Goal: Book appointment/travel/reservation

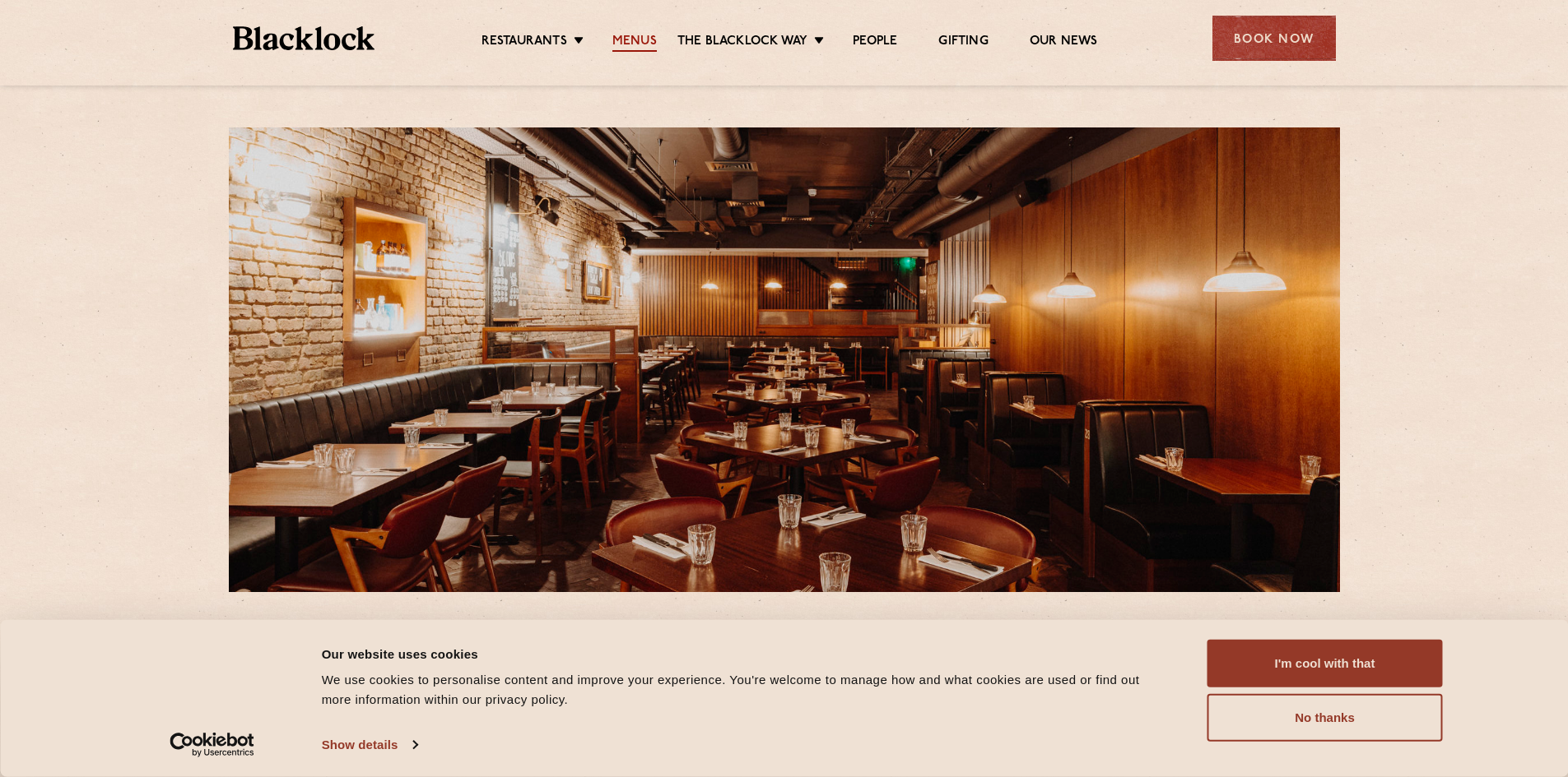
click at [624, 37] on link "Menus" at bounding box center [635, 42] width 45 height 18
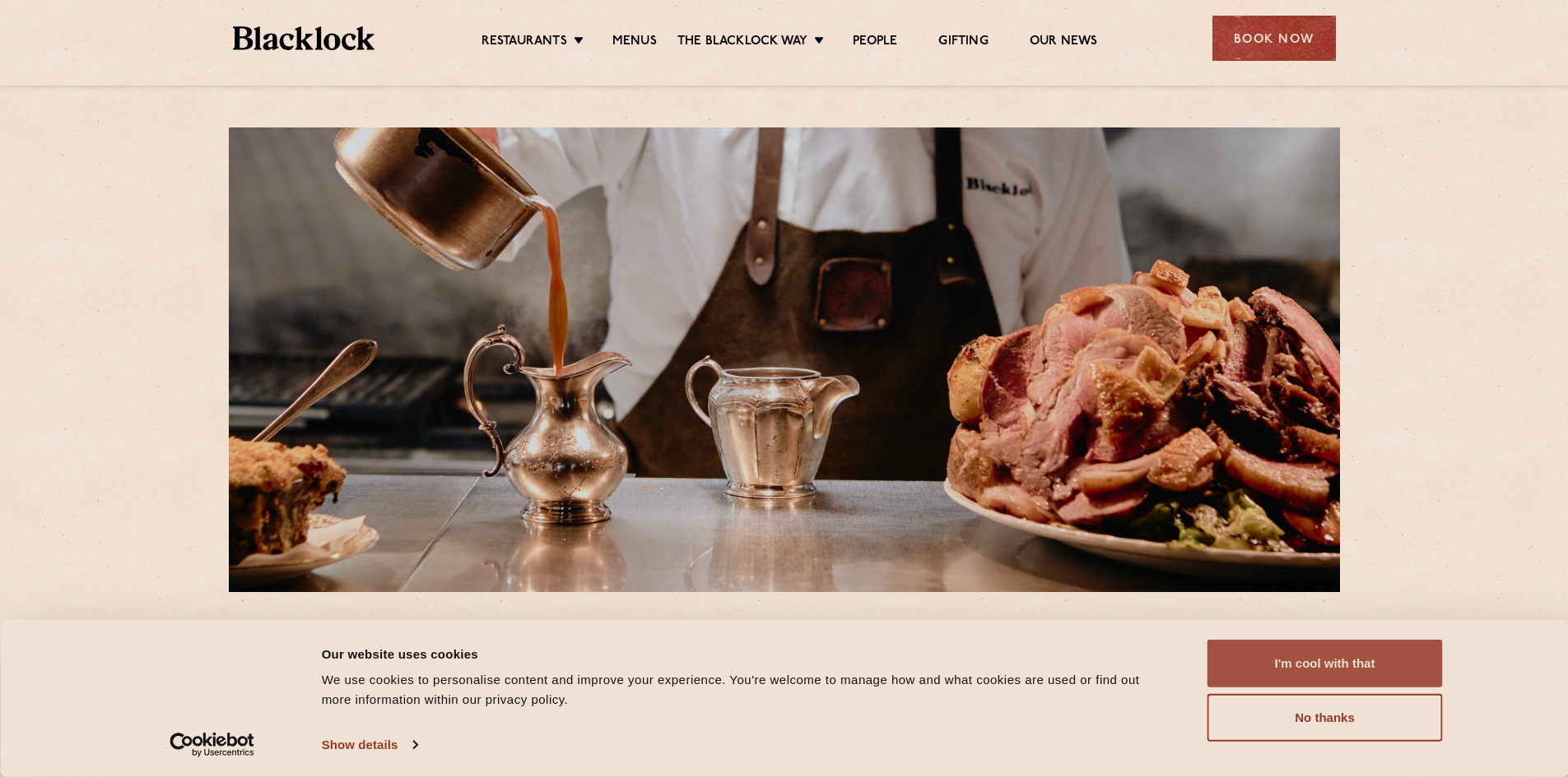
click at [1304, 666] on button "I'm cool with that" at bounding box center [1325, 663] width 236 height 47
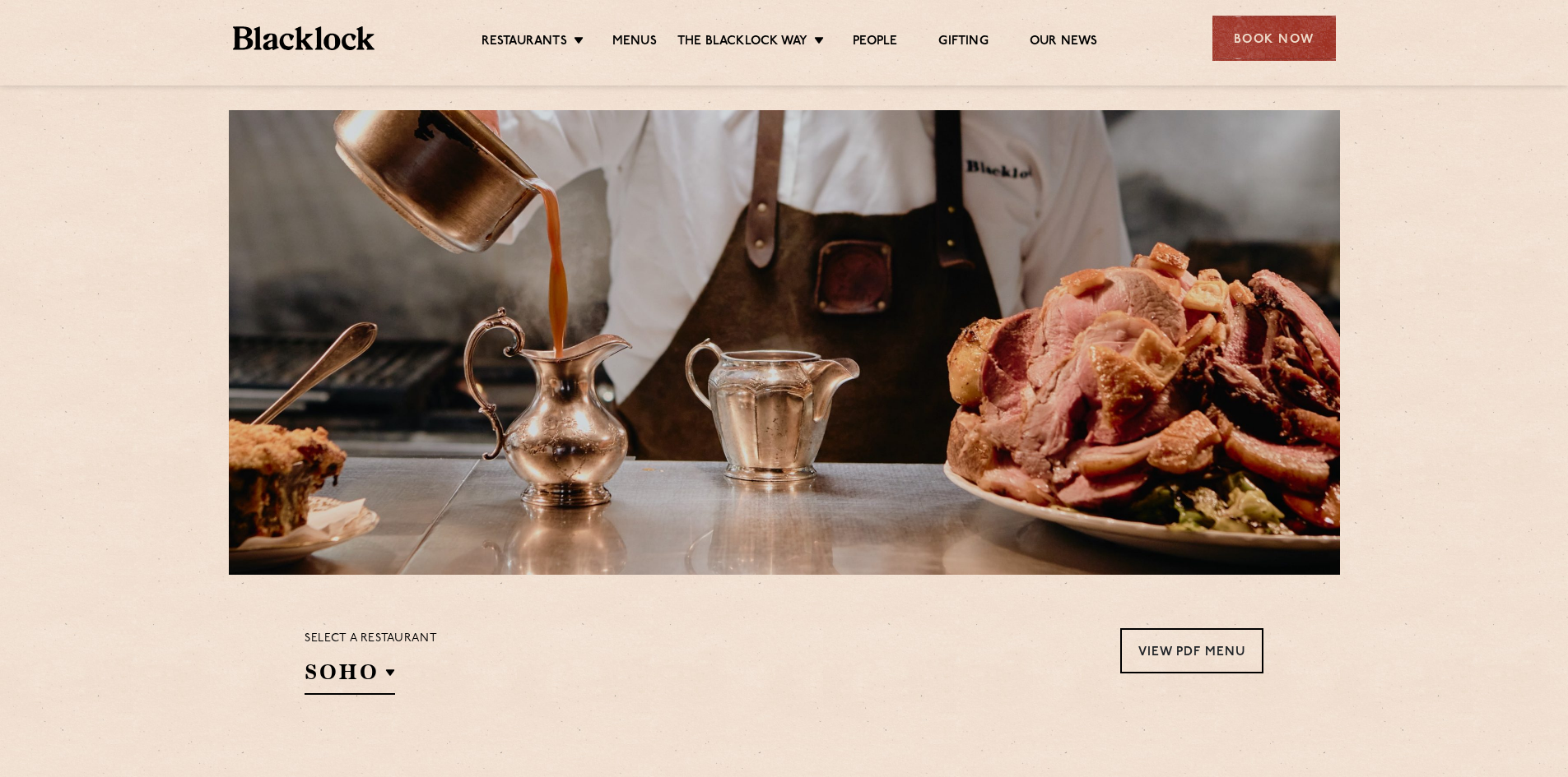
scroll to position [329, 0]
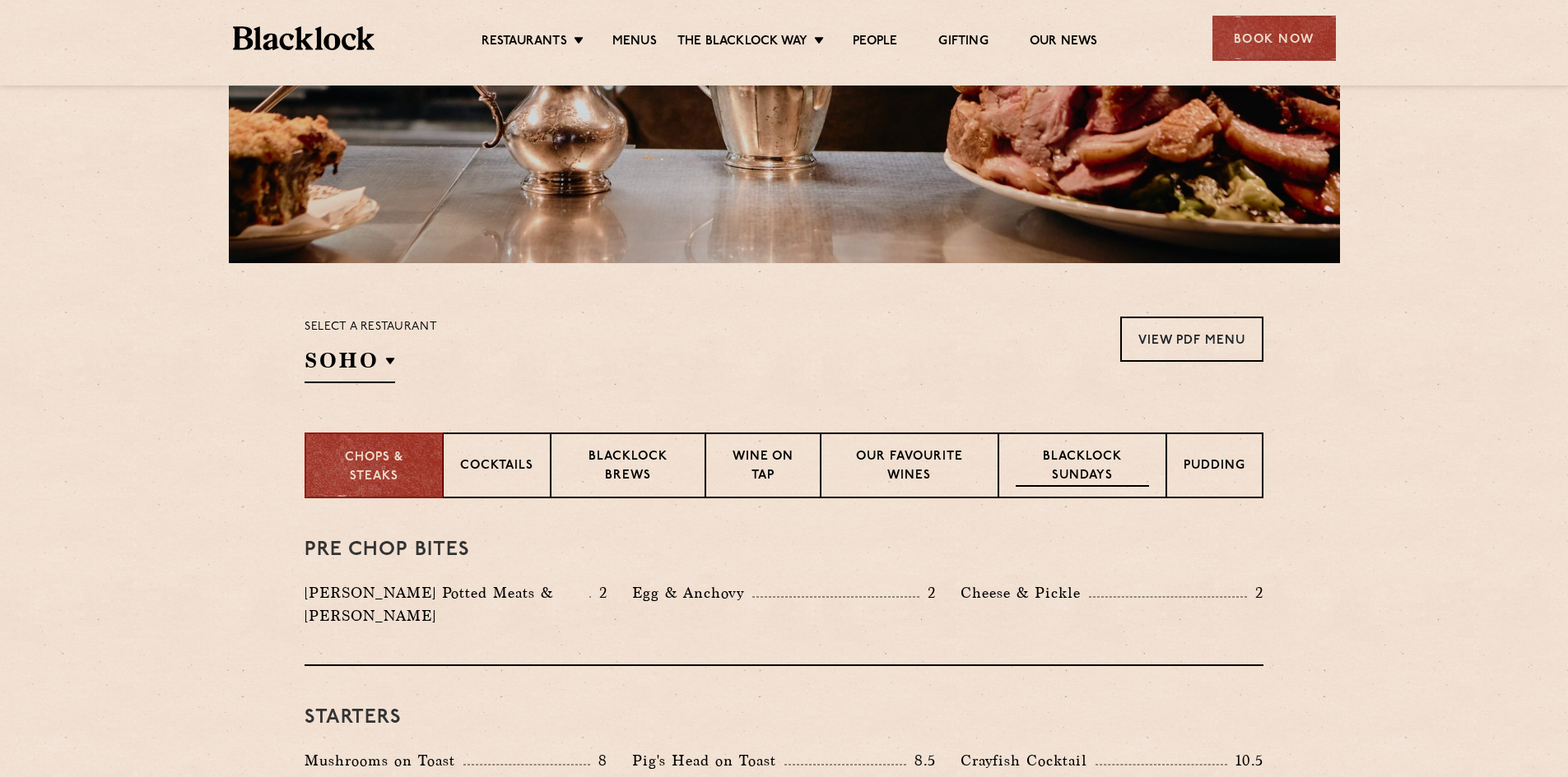
click at [1125, 471] on p "Blacklock Sundays" at bounding box center [1082, 468] width 133 height 39
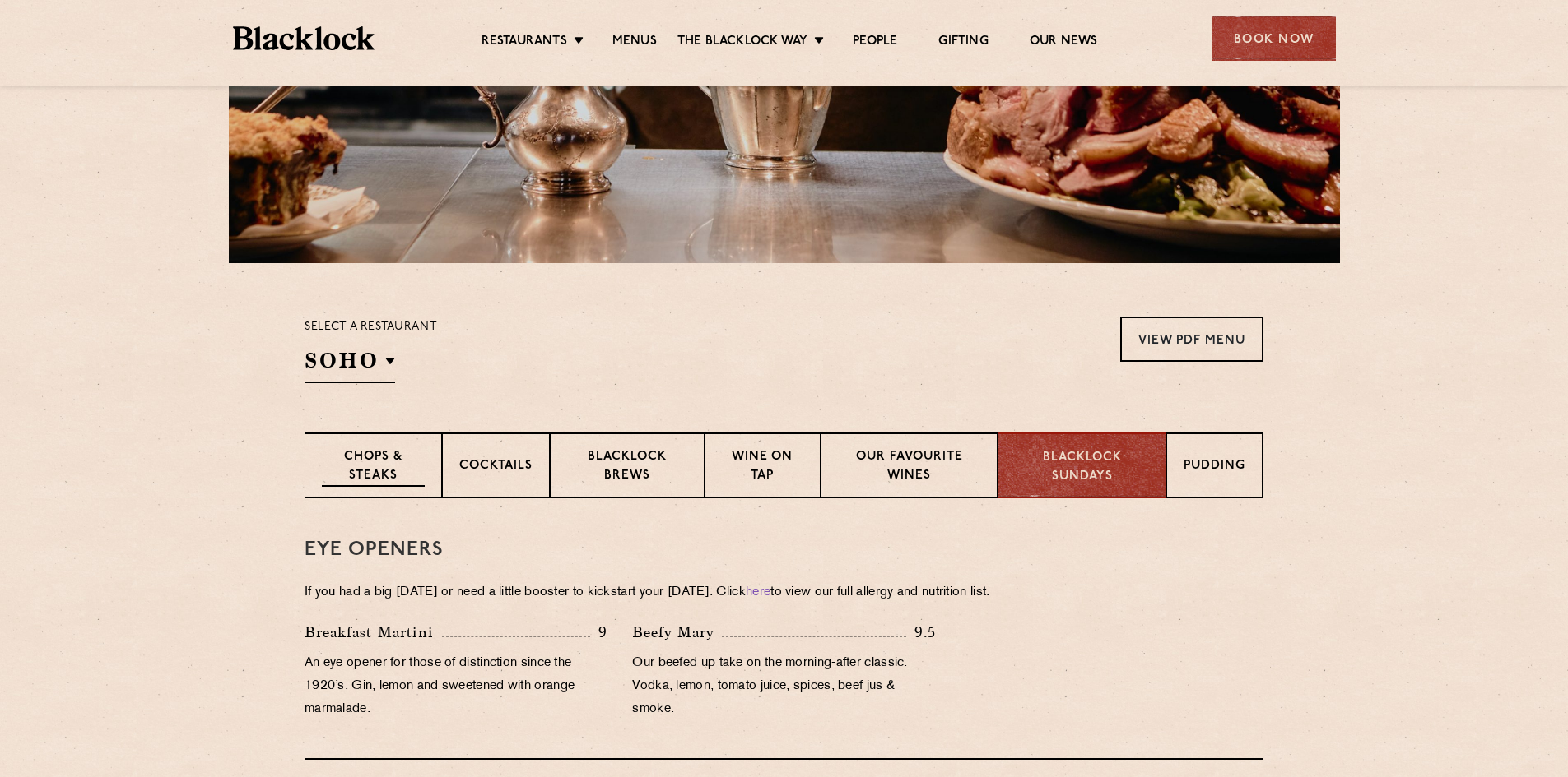
click at [380, 456] on p "Chops & Steaks" at bounding box center [373, 468] width 102 height 39
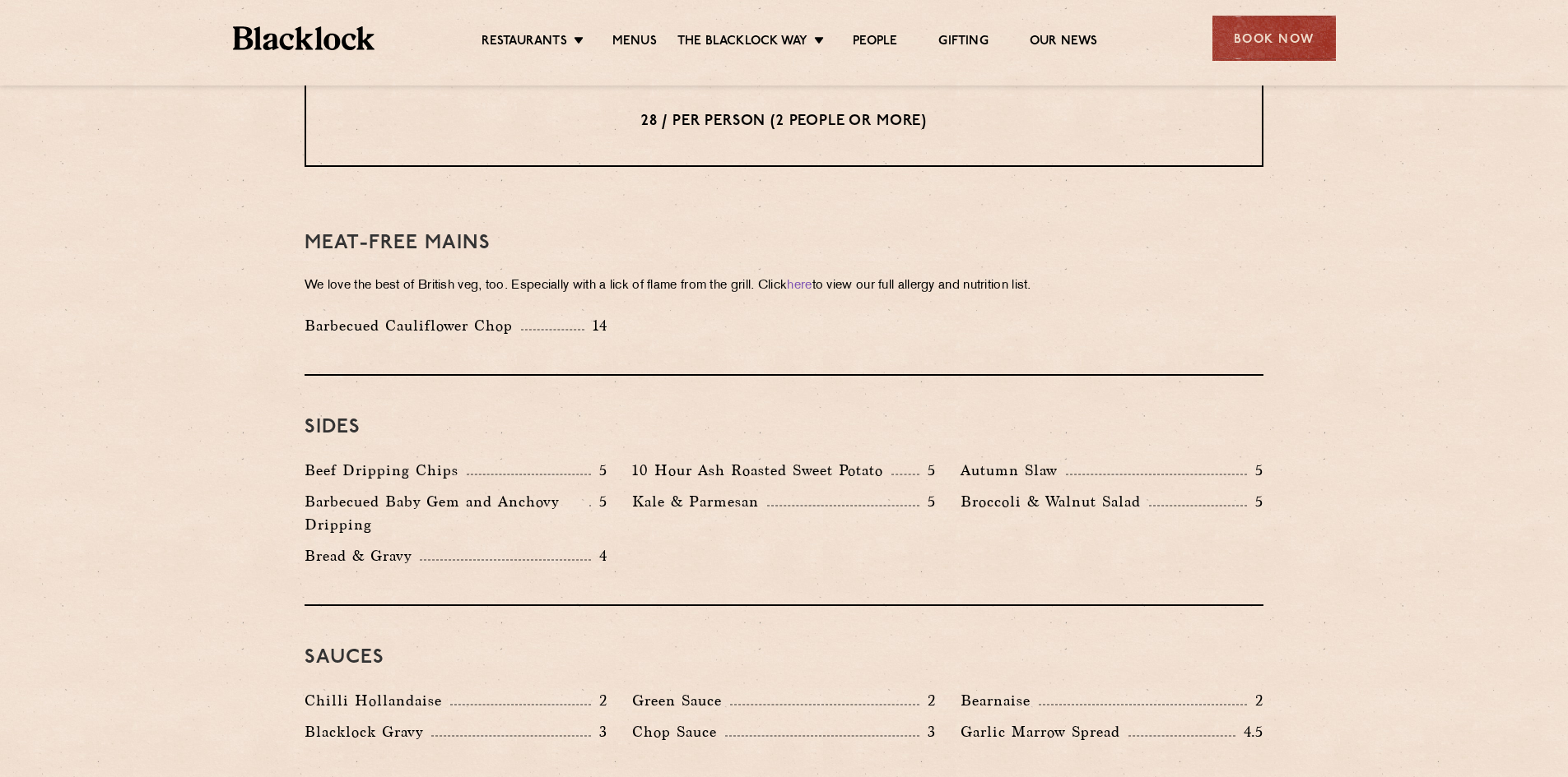
scroll to position [2220, 0]
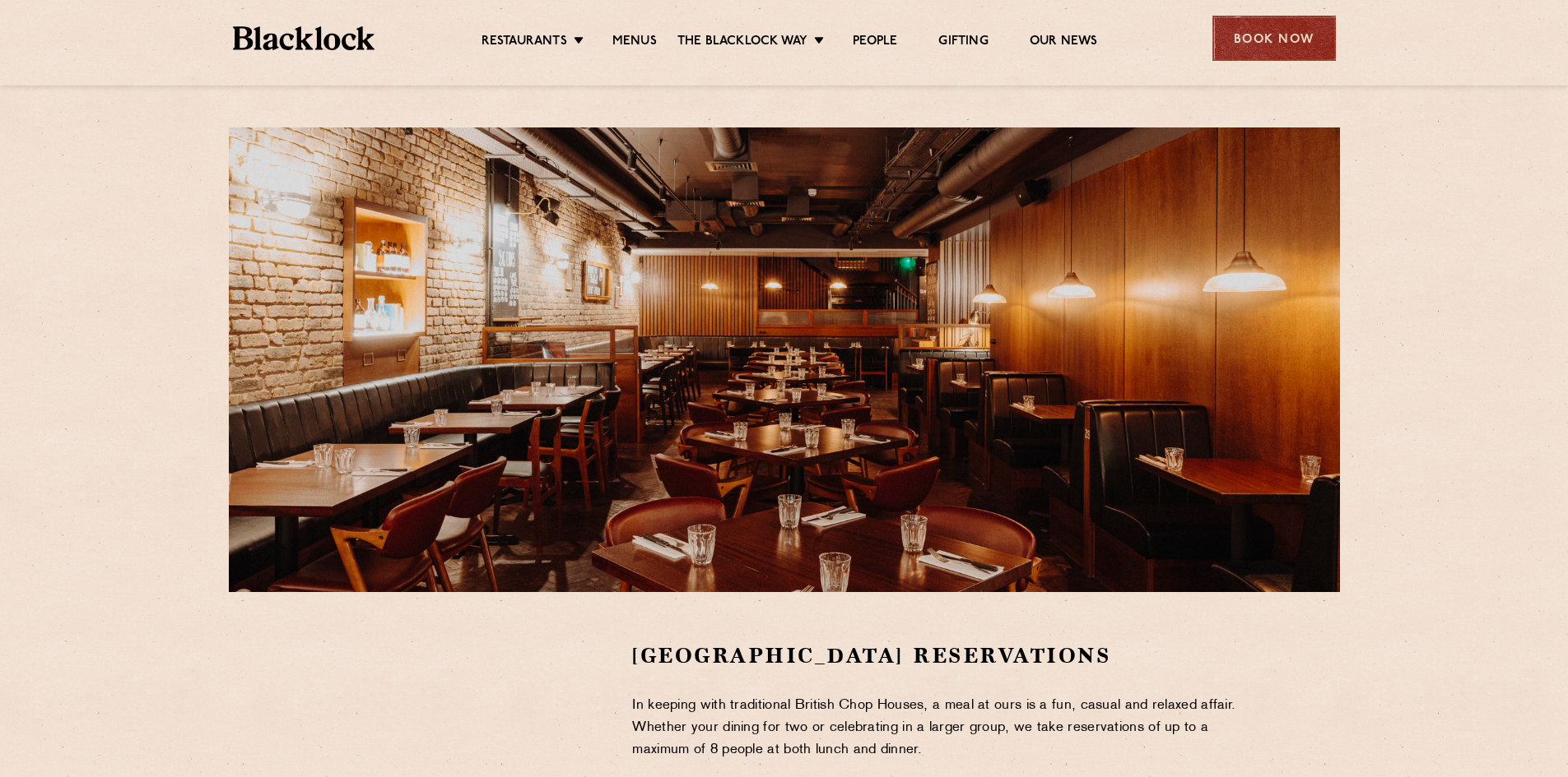
click at [1304, 39] on div "Book Now" at bounding box center [1274, 38] width 124 height 46
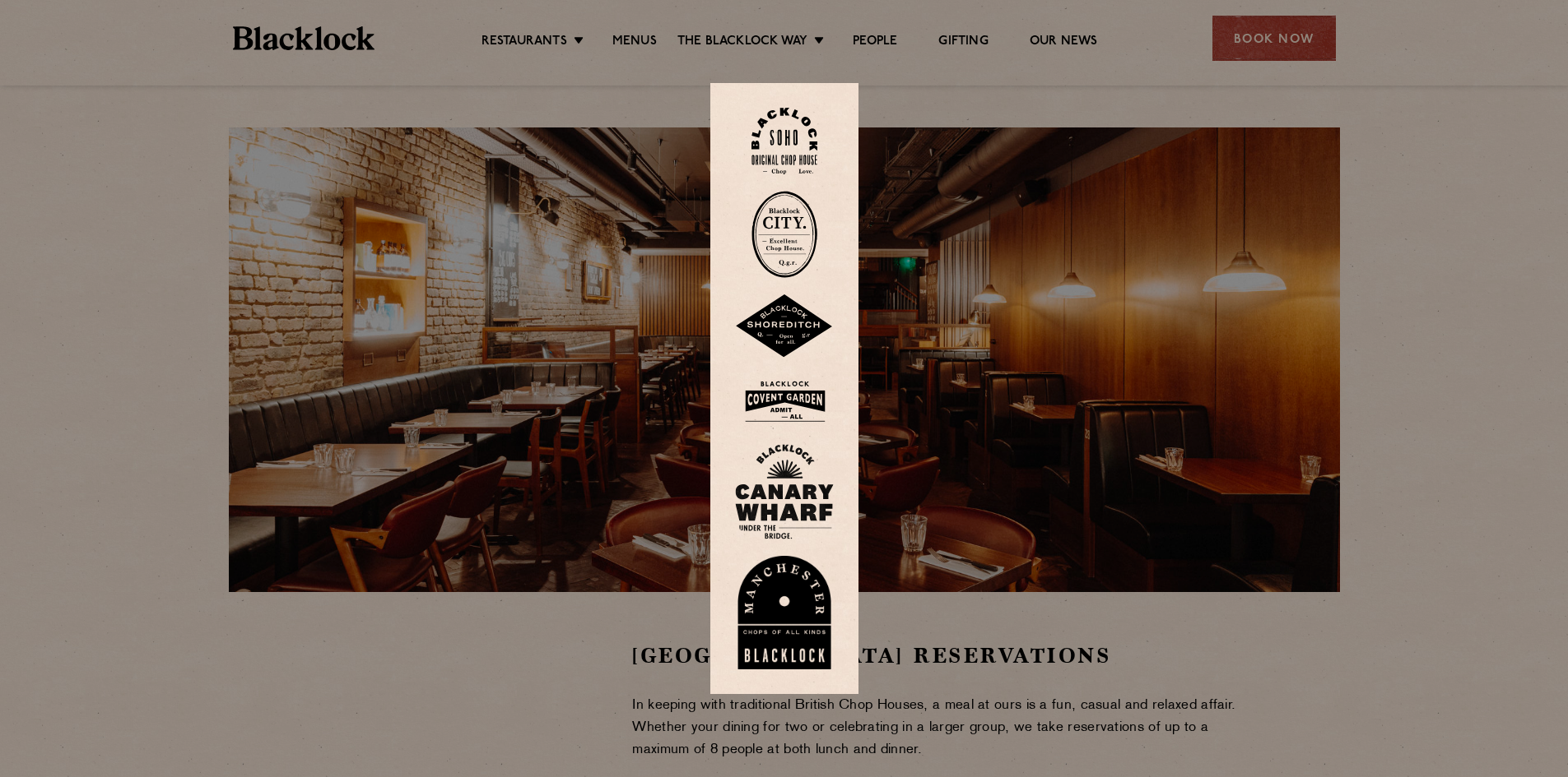
click at [811, 399] on img at bounding box center [784, 401] width 99 height 53
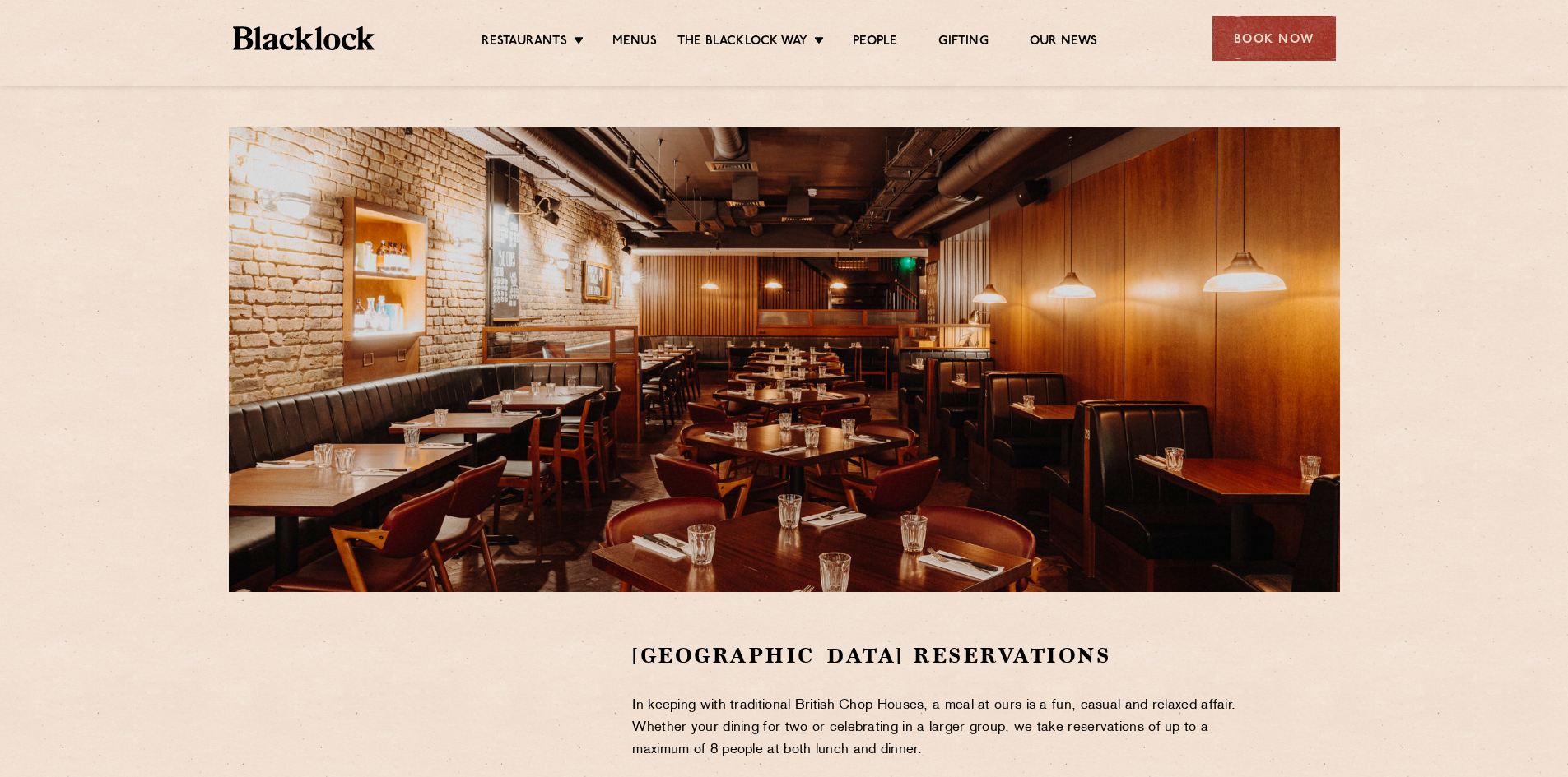
click at [1484, 445] on div "Covent Garden Reservations In keeping with traditional British Chop Houses, a m…" at bounding box center [784, 590] width 1568 height 1180
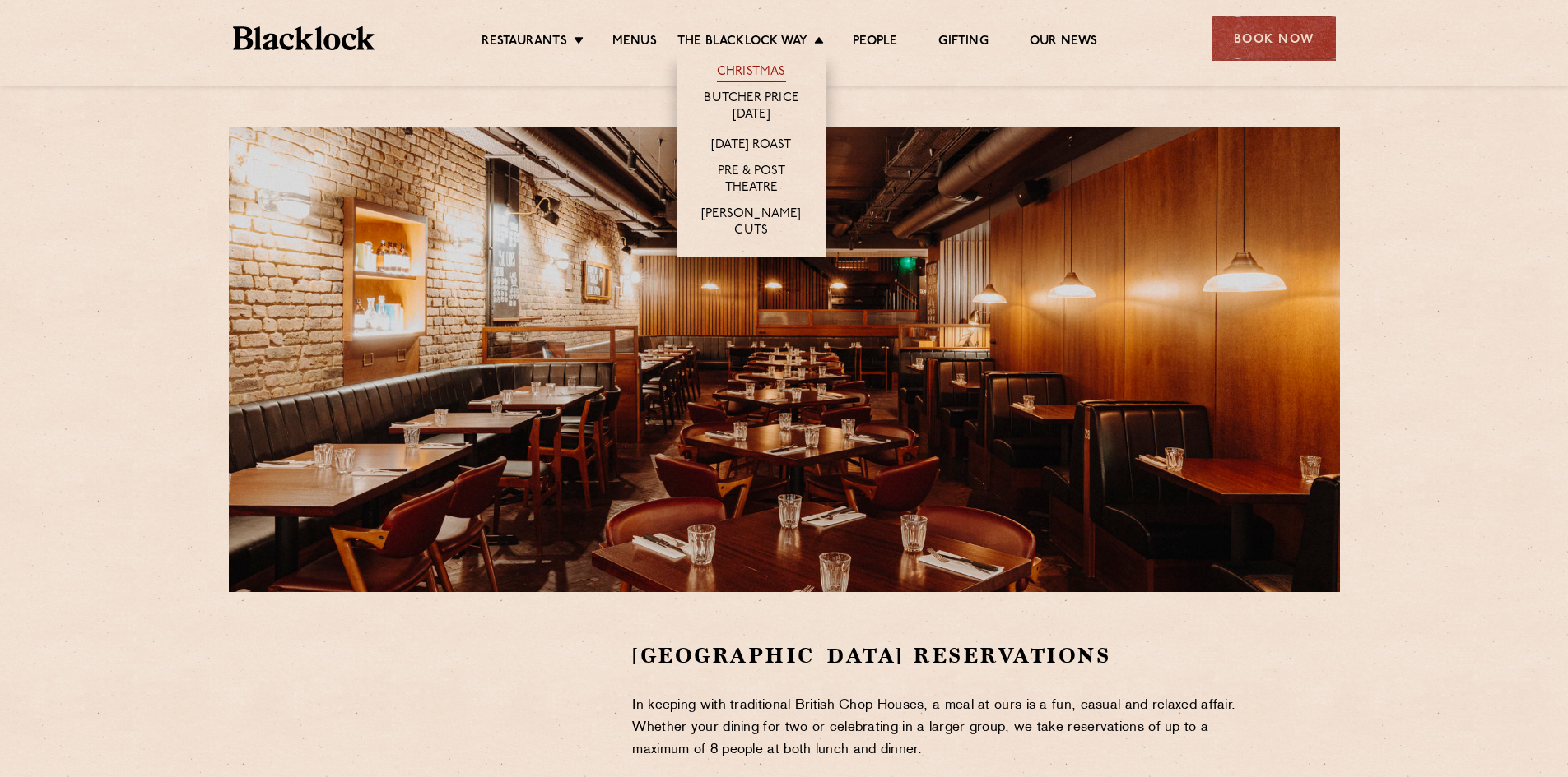
click at [766, 70] on link "Christmas" at bounding box center [751, 73] width 69 height 18
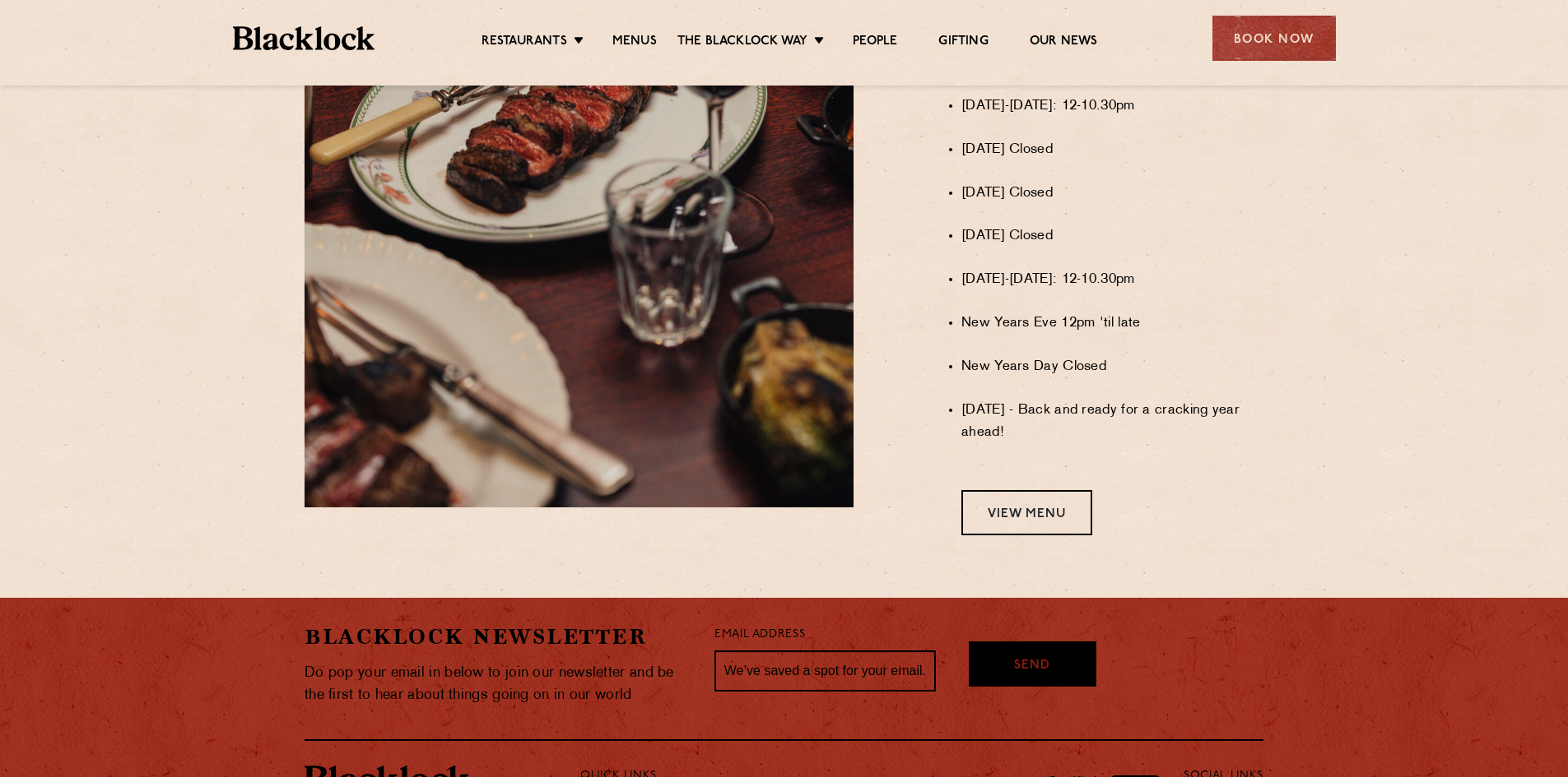
scroll to position [1234, 0]
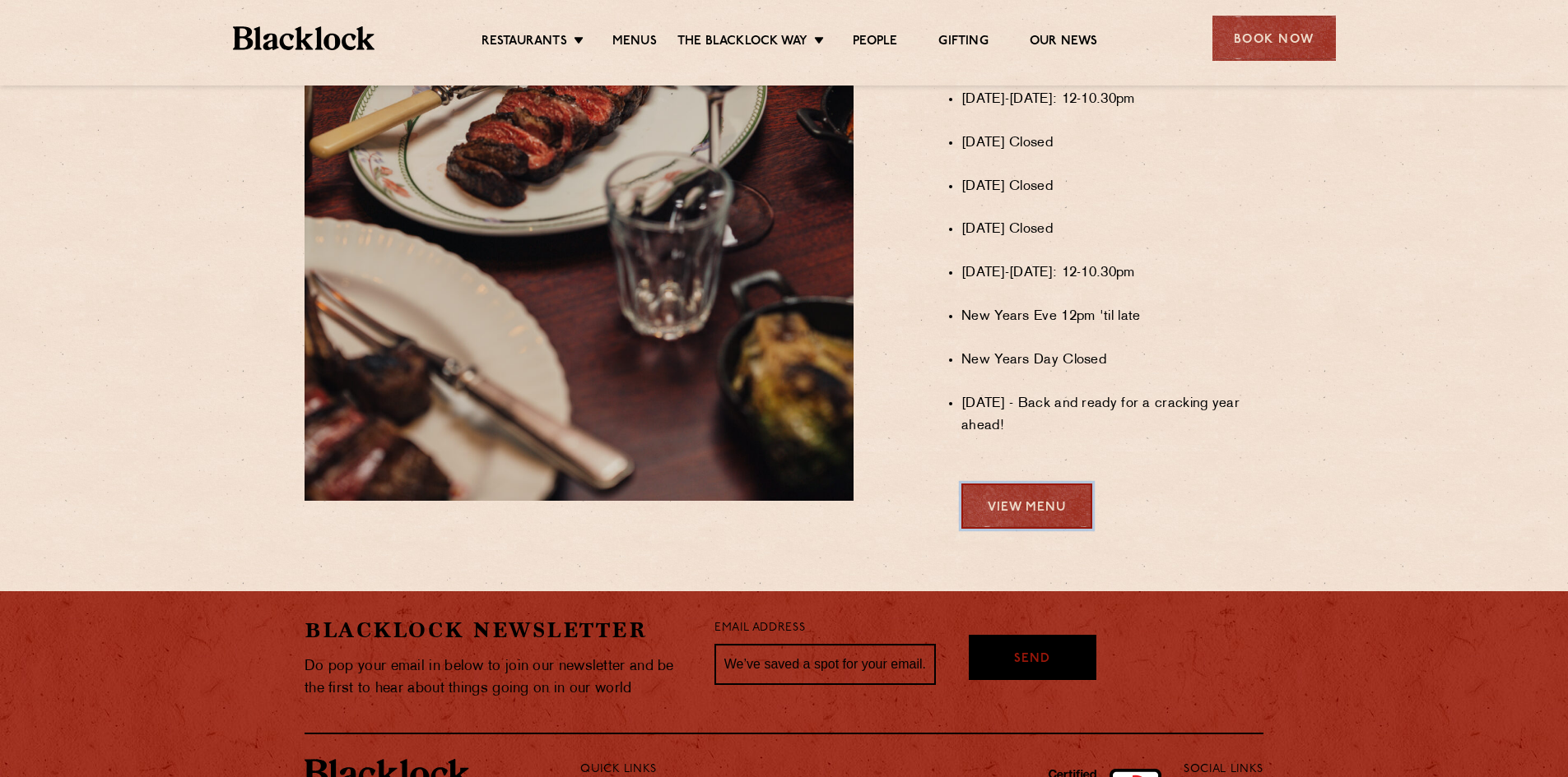
click at [1024, 525] on link "View Menu" at bounding box center [1026, 506] width 131 height 46
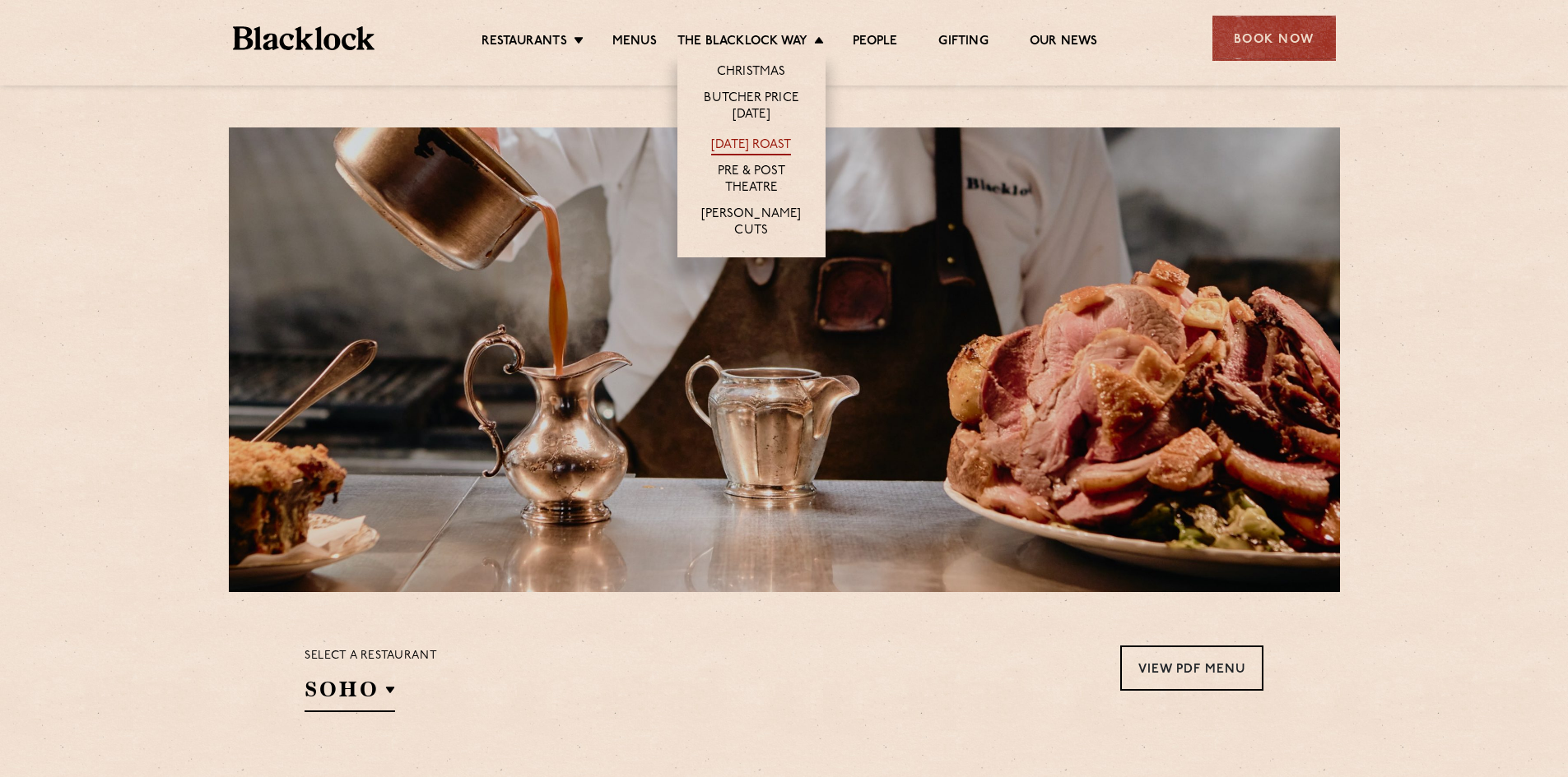
click at [781, 143] on link "[DATE] Roast" at bounding box center [751, 146] width 80 height 18
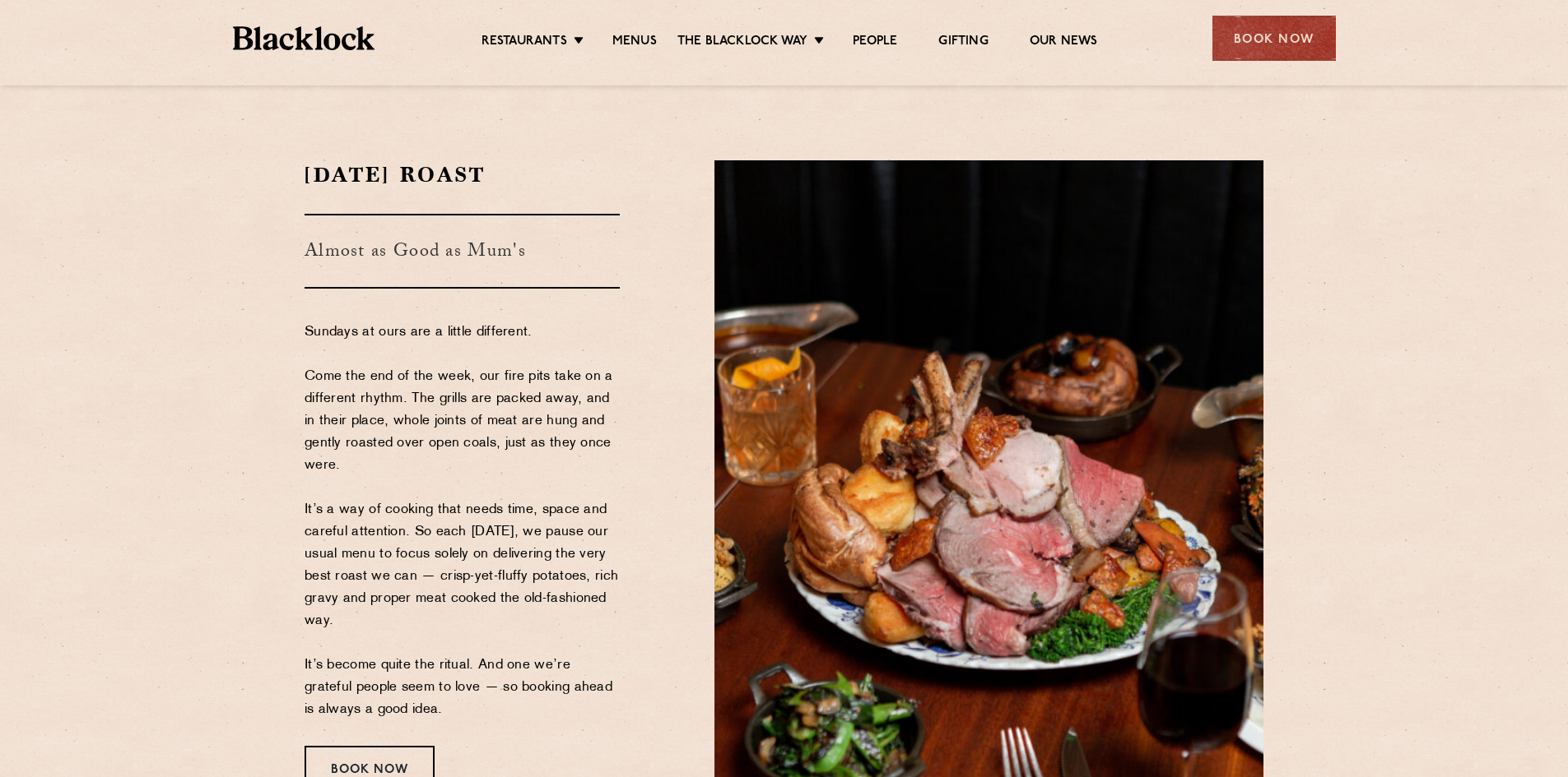
click at [1317, 40] on div "Book Now" at bounding box center [1274, 38] width 124 height 46
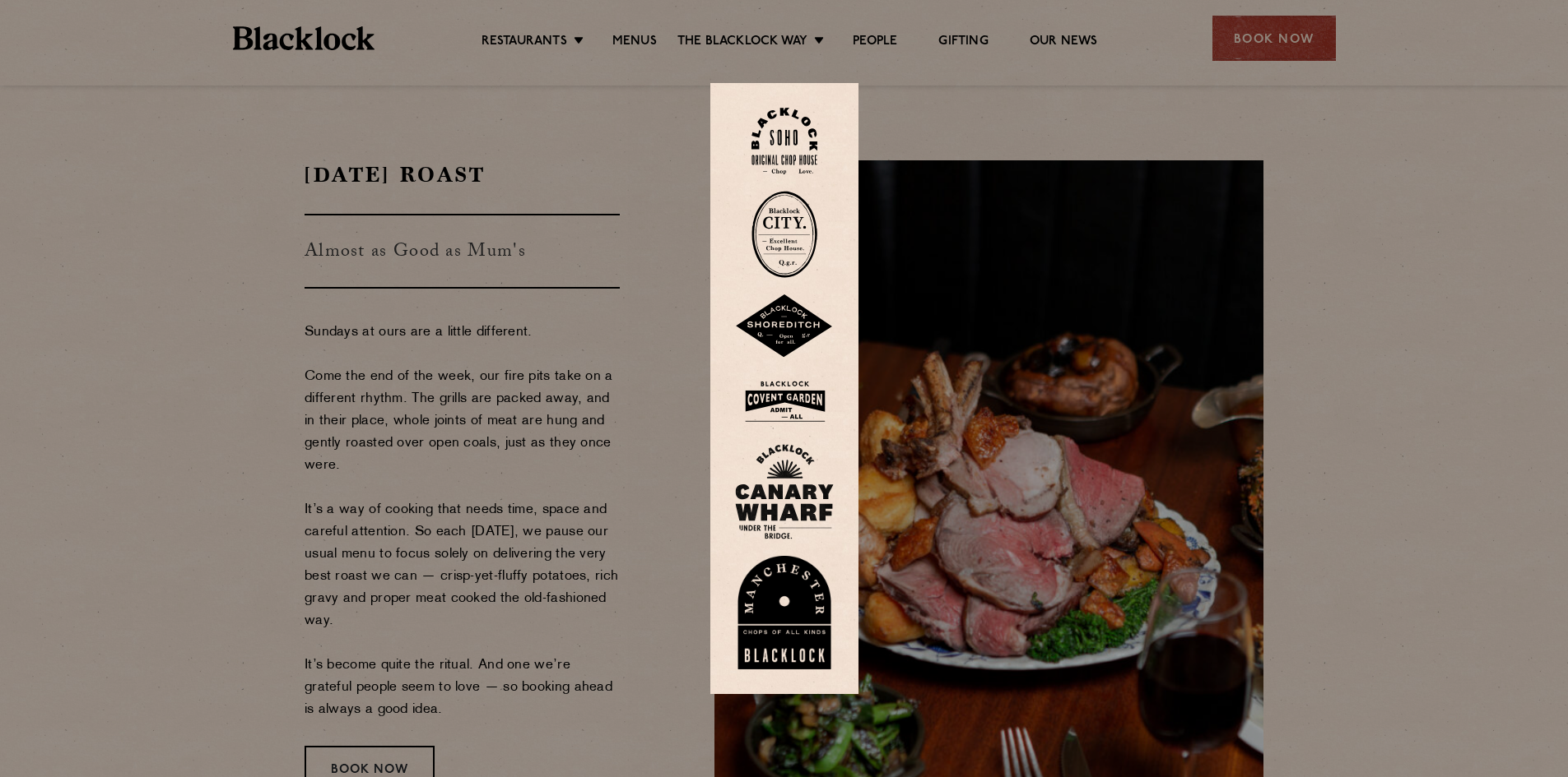
click at [799, 393] on img at bounding box center [784, 401] width 99 height 53
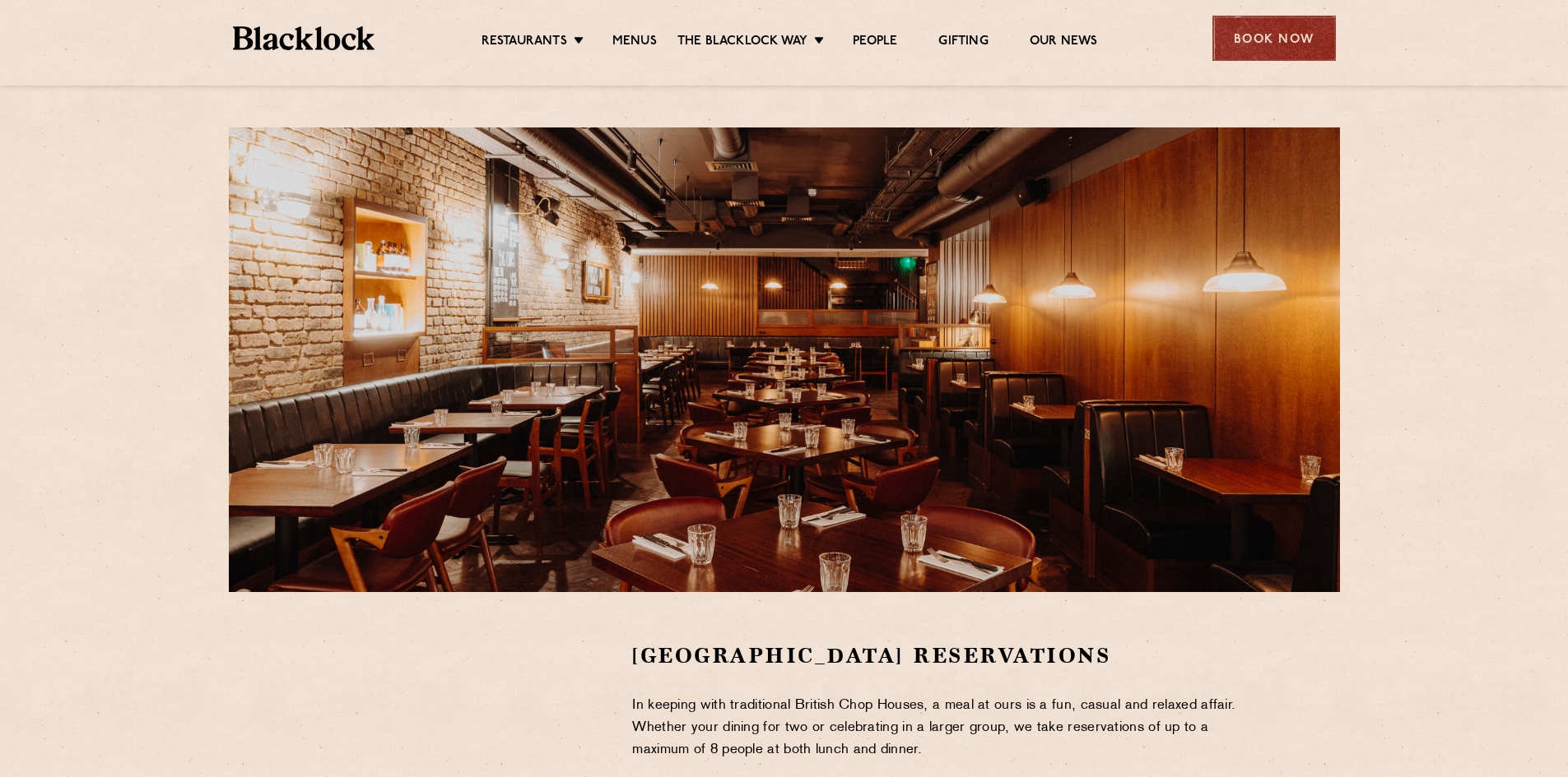
click at [1284, 39] on div "Book Now" at bounding box center [1274, 38] width 124 height 46
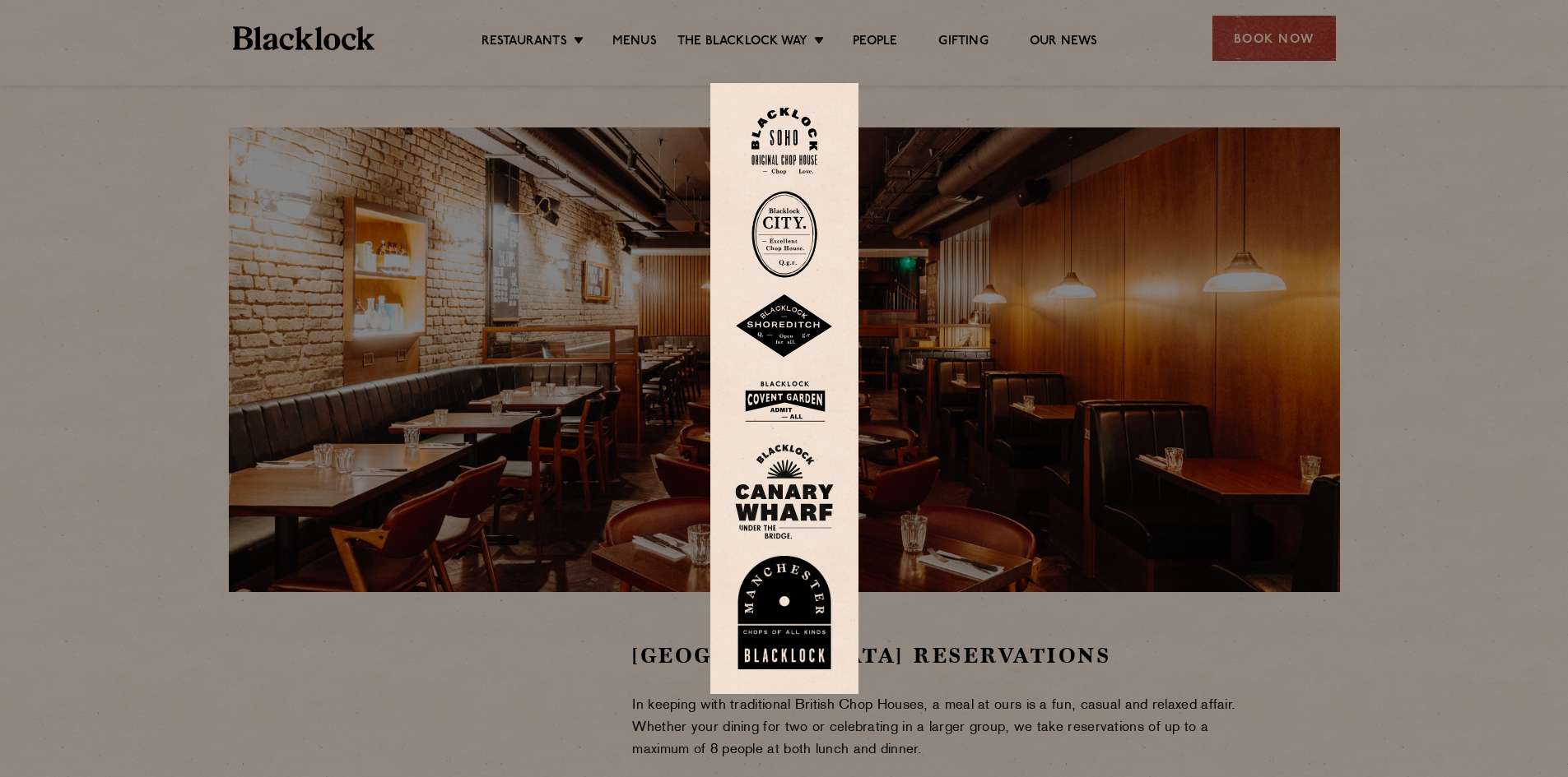
click at [785, 148] on img at bounding box center [784, 141] width 66 height 67
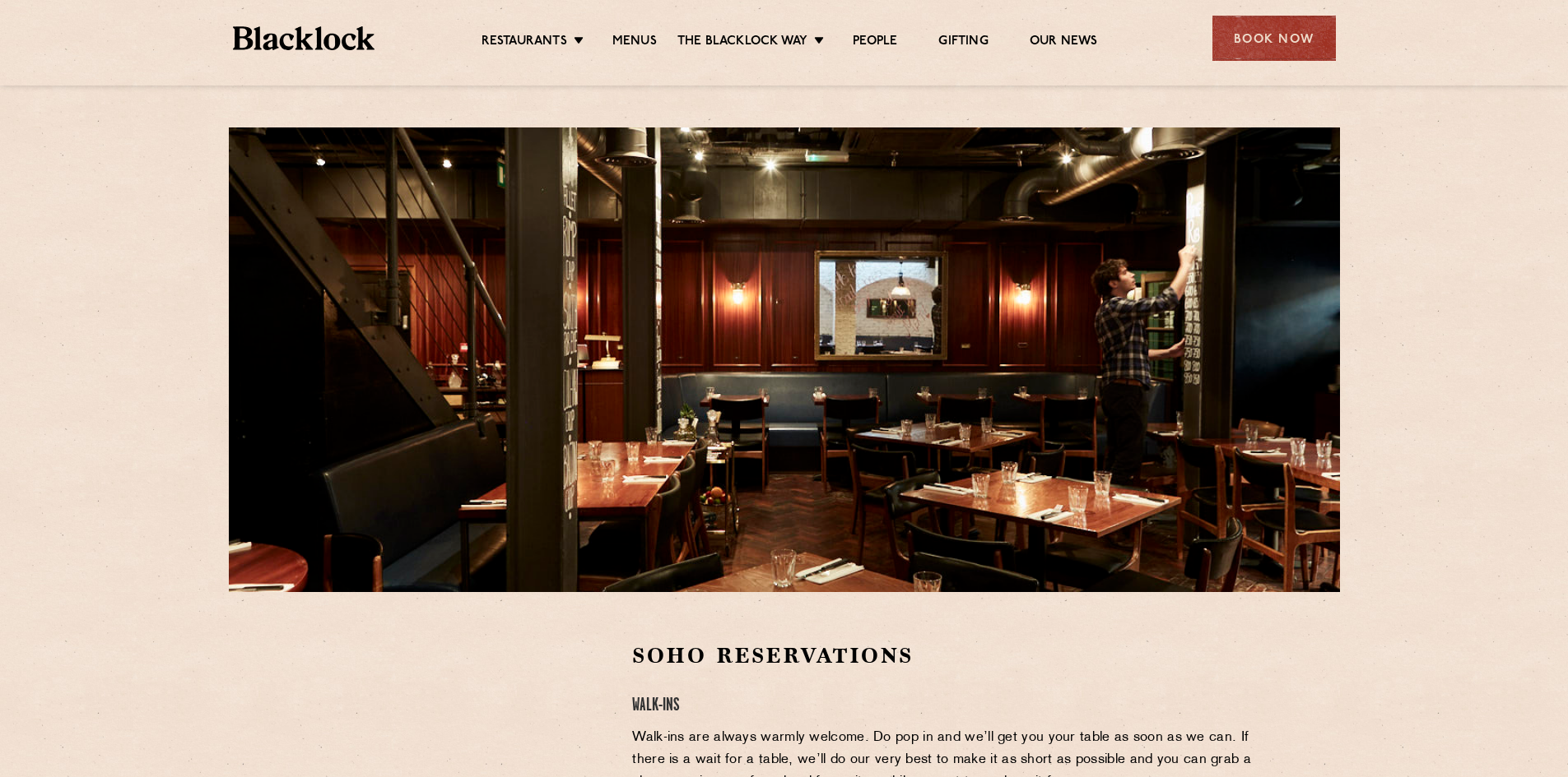
click at [1335, 36] on div "Restaurants Soho City Shoreditch Covent Garden Canary Wharf Manchester Birmingh…" at bounding box center [784, 36] width 1152 height 74
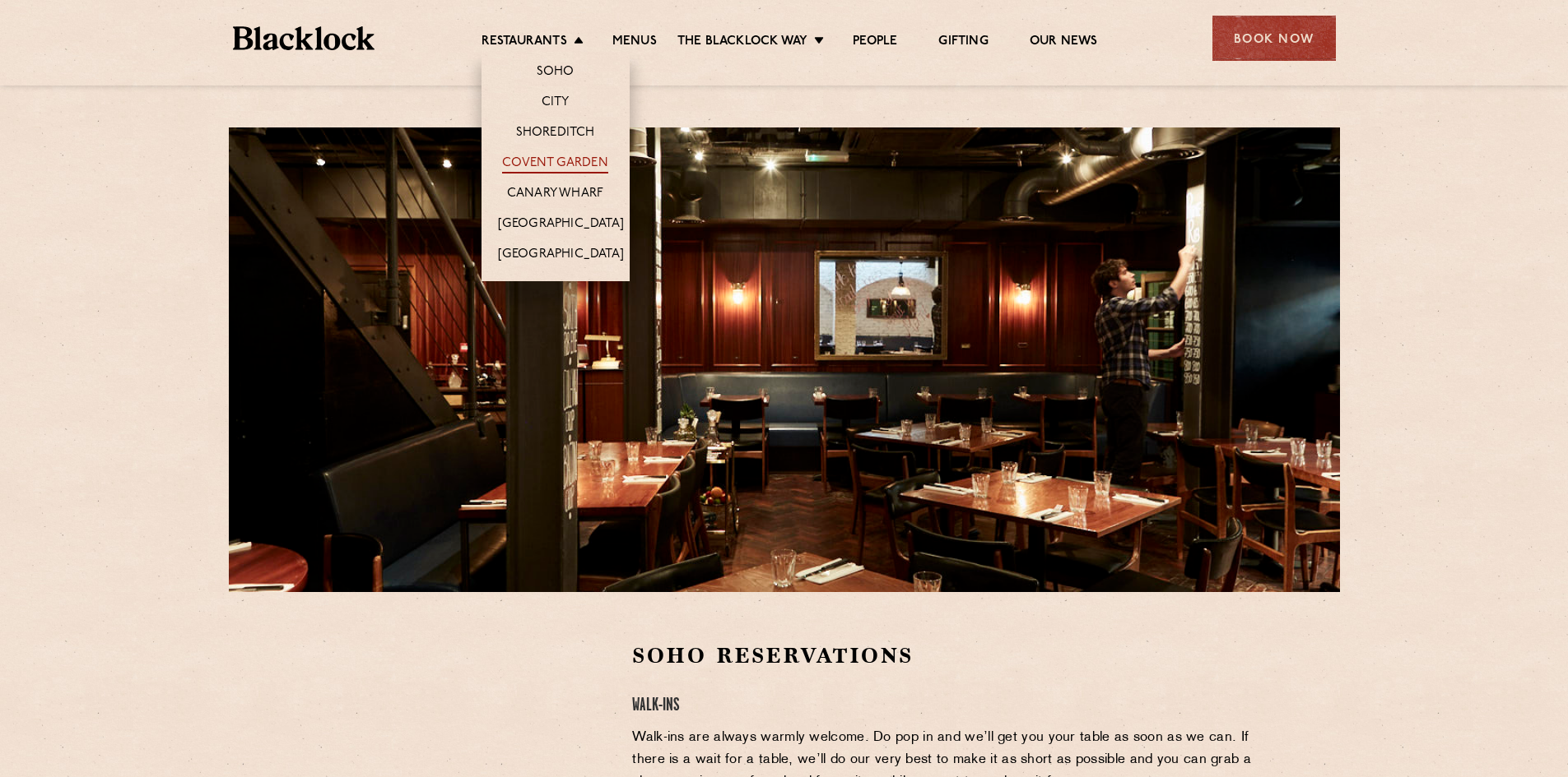
click at [570, 161] on link "Covent Garden" at bounding box center [555, 164] width 106 height 18
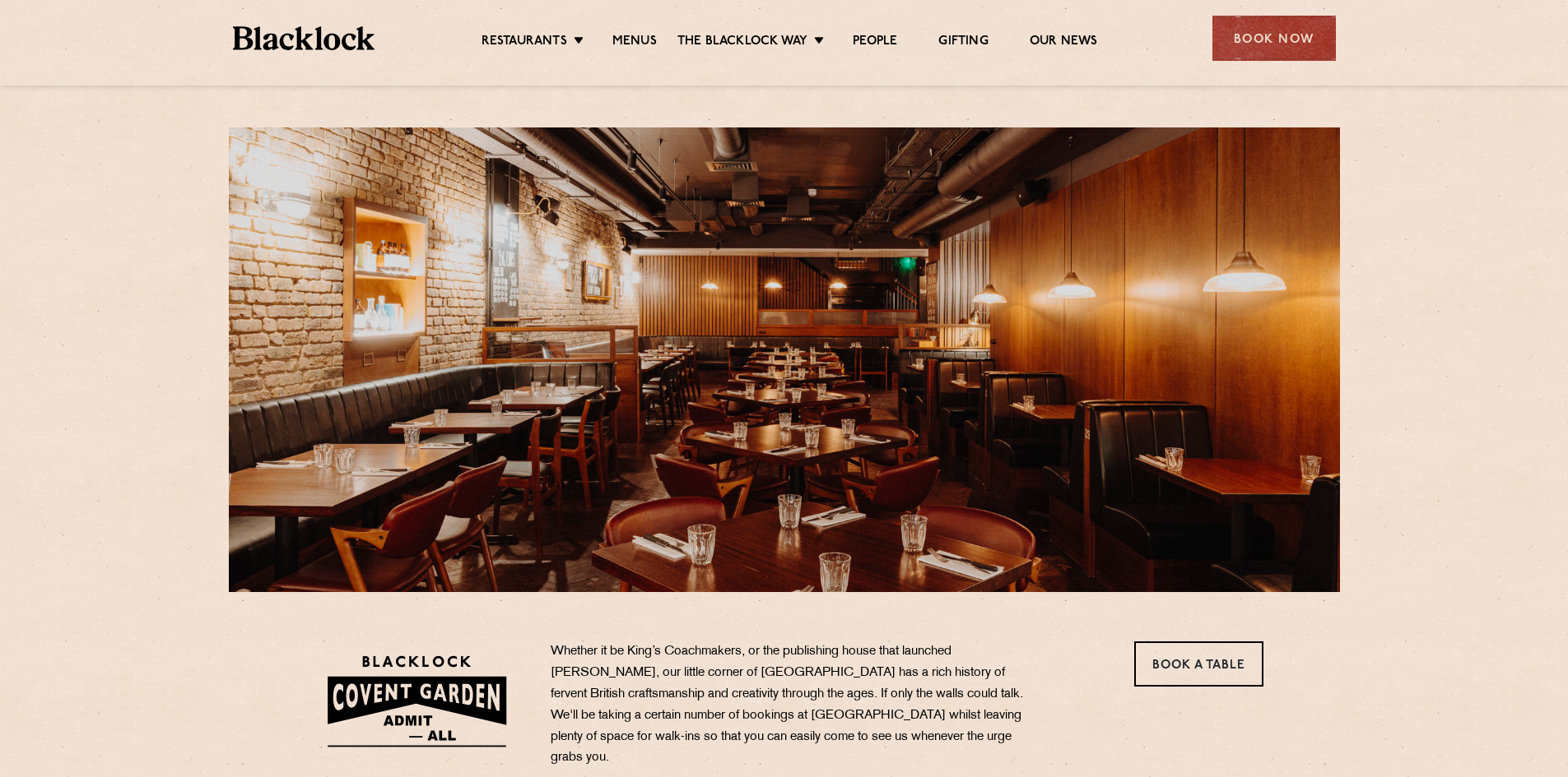
click at [1372, 522] on div "16a Bedford Street WC2E 9HE T: 02030341394 E: coventgarden@theblacklock.com Whe…" at bounding box center [784, 787] width 1568 height 1574
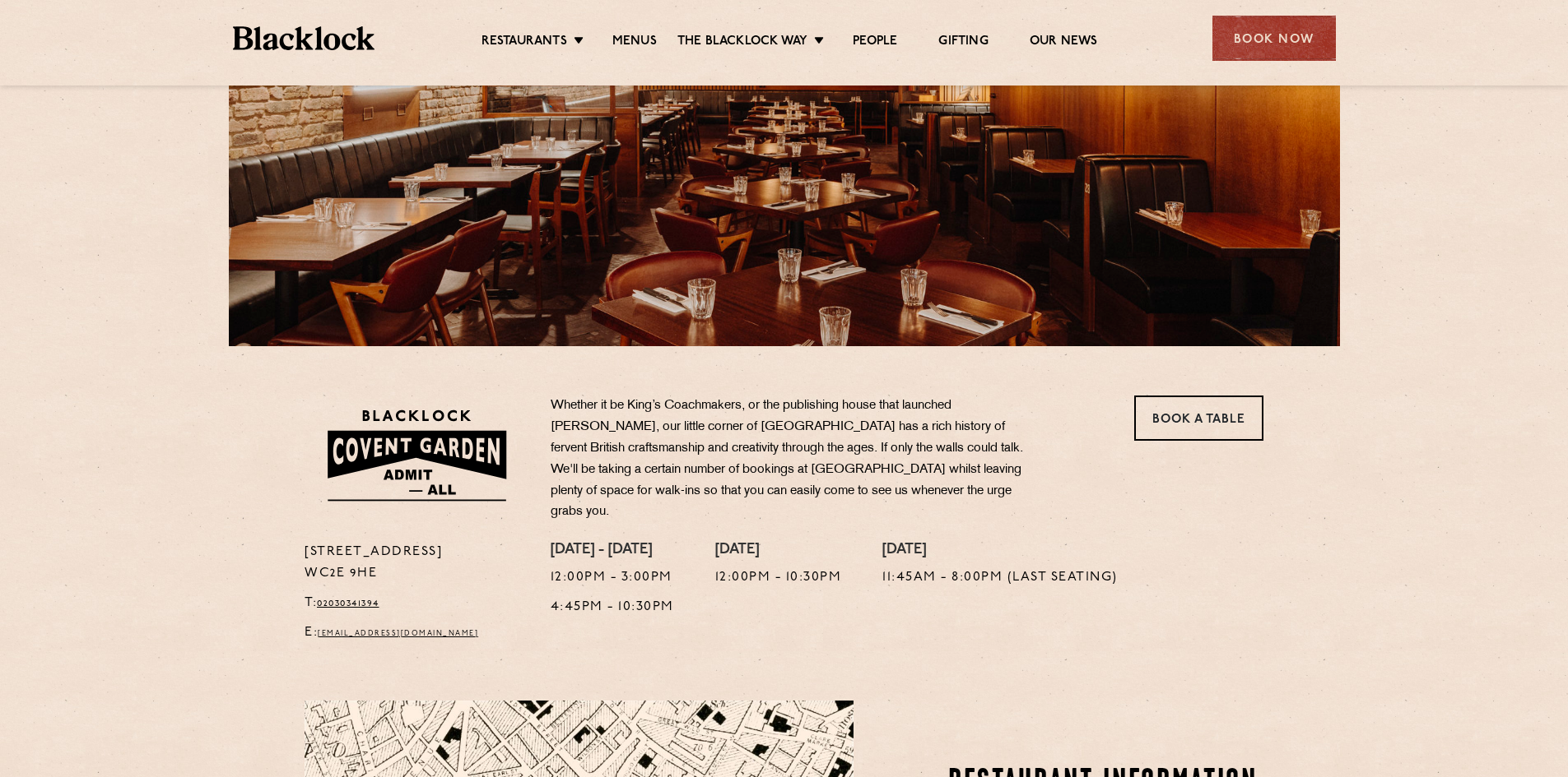
scroll to position [247, 0]
click at [1226, 421] on link "Book a Table" at bounding box center [1198, 417] width 129 height 46
